Goal: Task Accomplishment & Management: Manage account settings

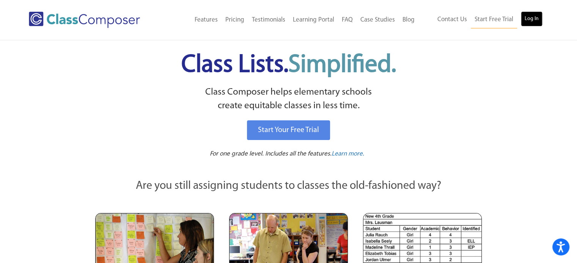
click at [529, 20] on link "Log In" at bounding box center [531, 18] width 22 height 15
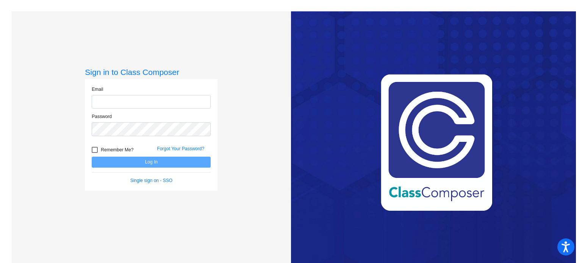
type input "[EMAIL_ADDRESS][DOMAIN_NAME]"
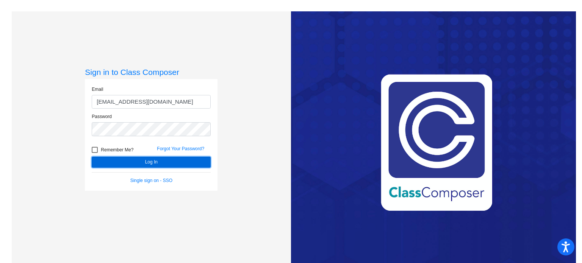
click at [162, 163] on button "Log In" at bounding box center [151, 162] width 119 height 11
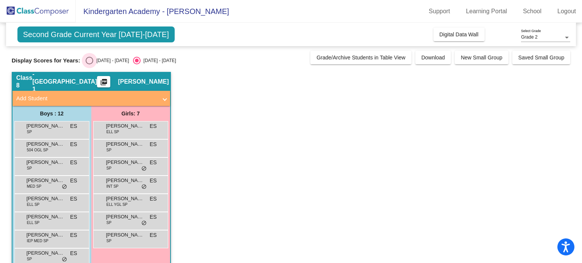
click at [90, 58] on div "Select an option" at bounding box center [90, 61] width 8 height 8
click at [89, 64] on input "2024 - 2025" at bounding box center [89, 64] width 0 height 0
radio input "true"
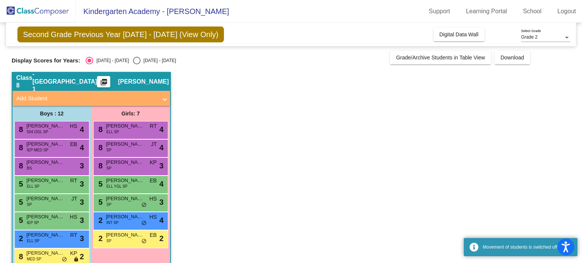
scroll to position [88, 0]
